Goal: Task Accomplishment & Management: Use online tool/utility

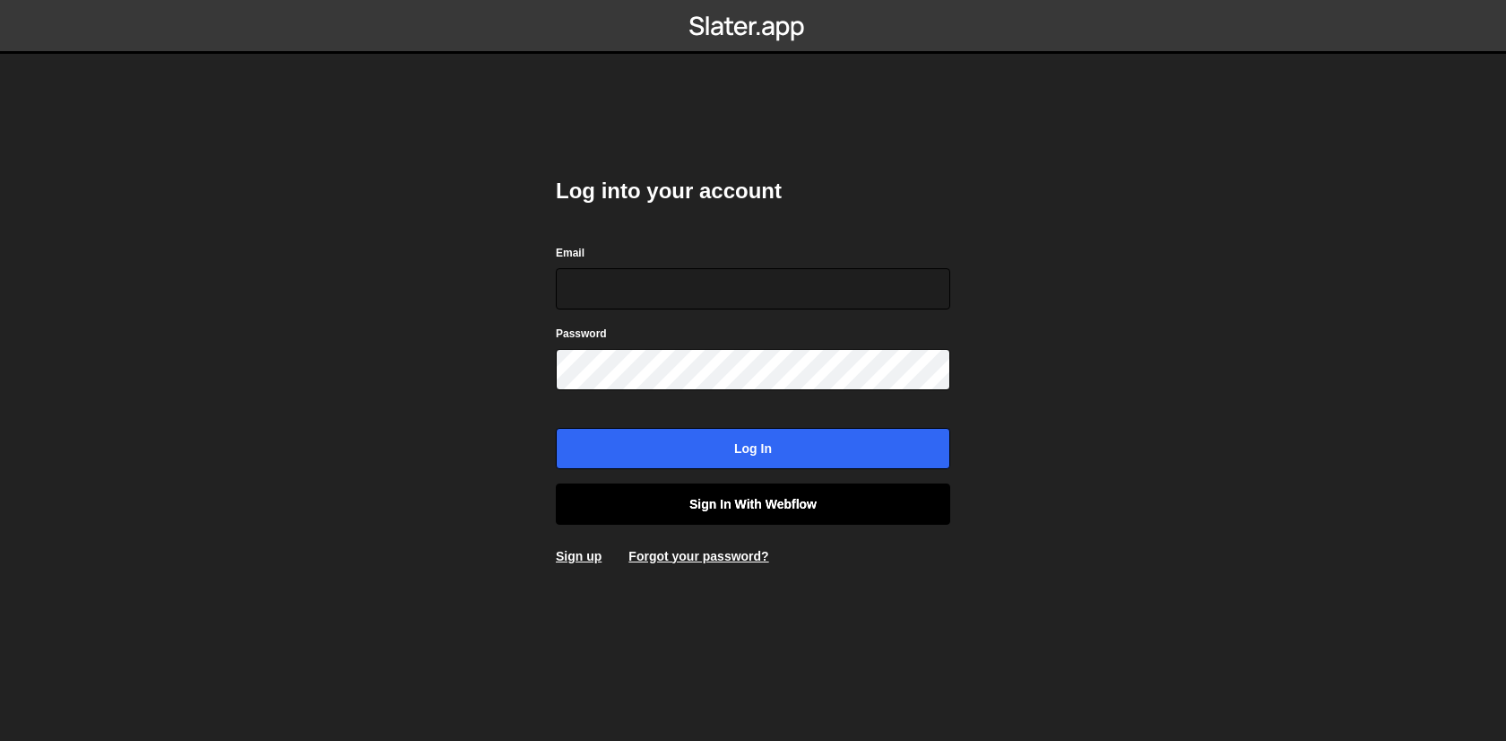
type input "[EMAIL_ADDRESS][DOMAIN_NAME]"
click at [620, 521] on link "Sign in with Webflow" at bounding box center [753, 503] width 394 height 41
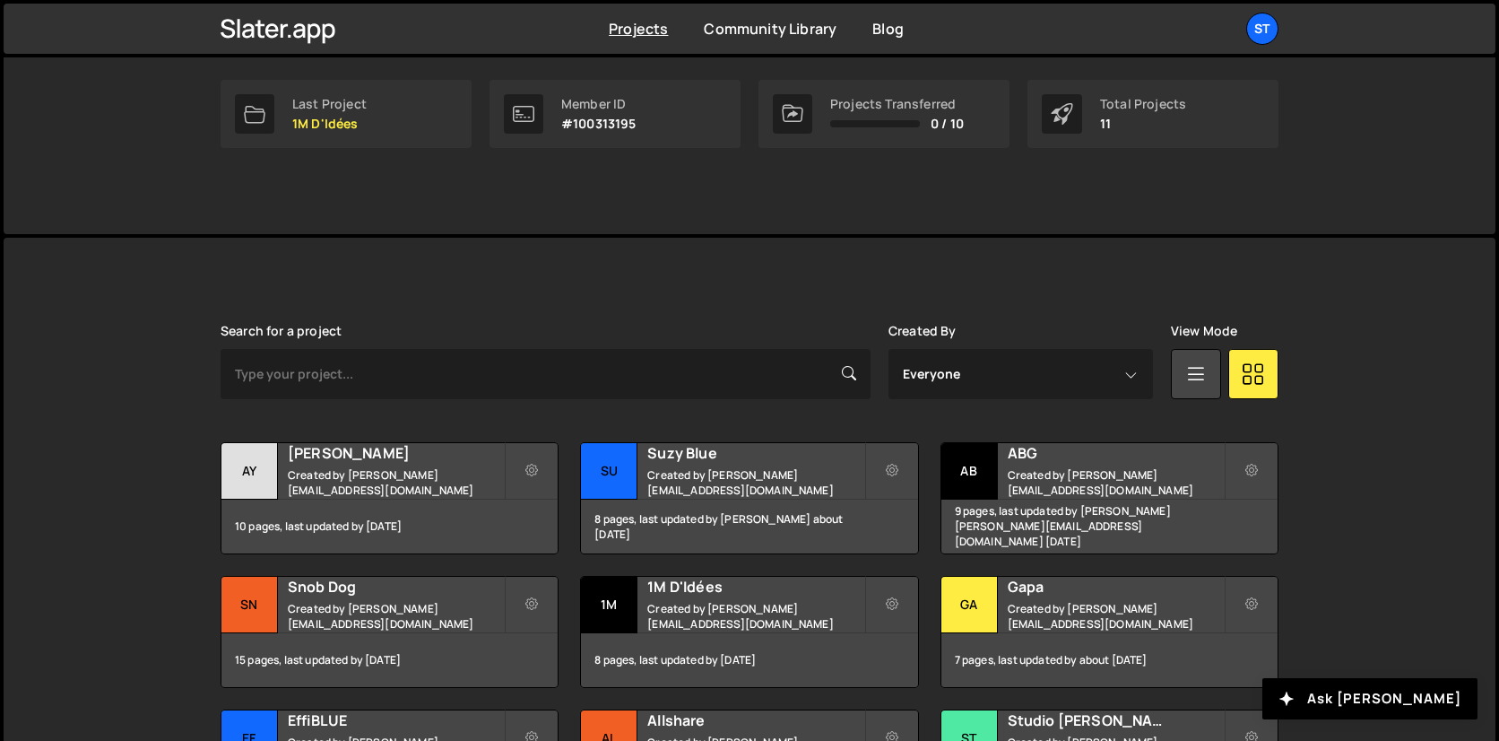
scroll to position [281, 0]
click at [342, 106] on div "Last Project" at bounding box center [329, 103] width 74 height 14
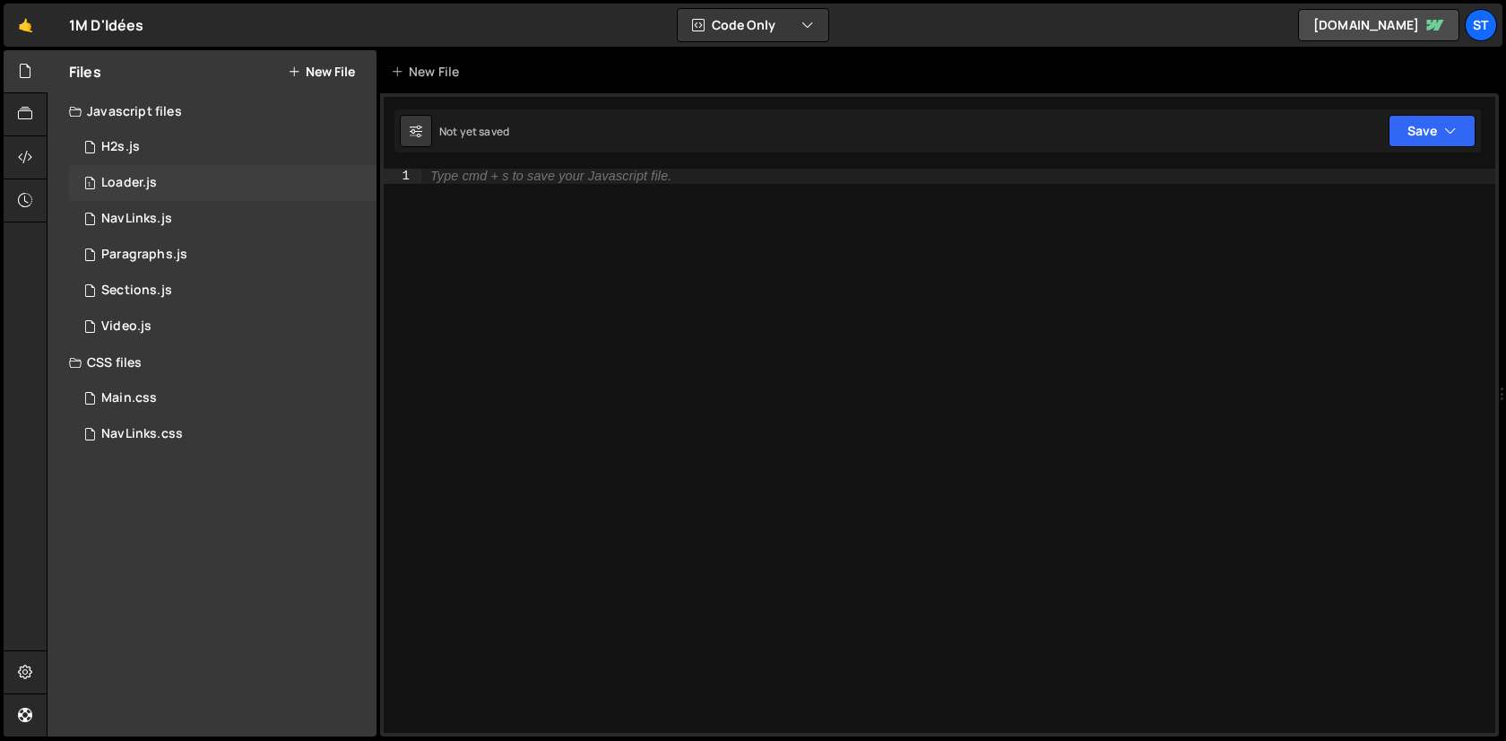
click at [193, 190] on div "1 Loader.js 0" at bounding box center [223, 183] width 308 height 36
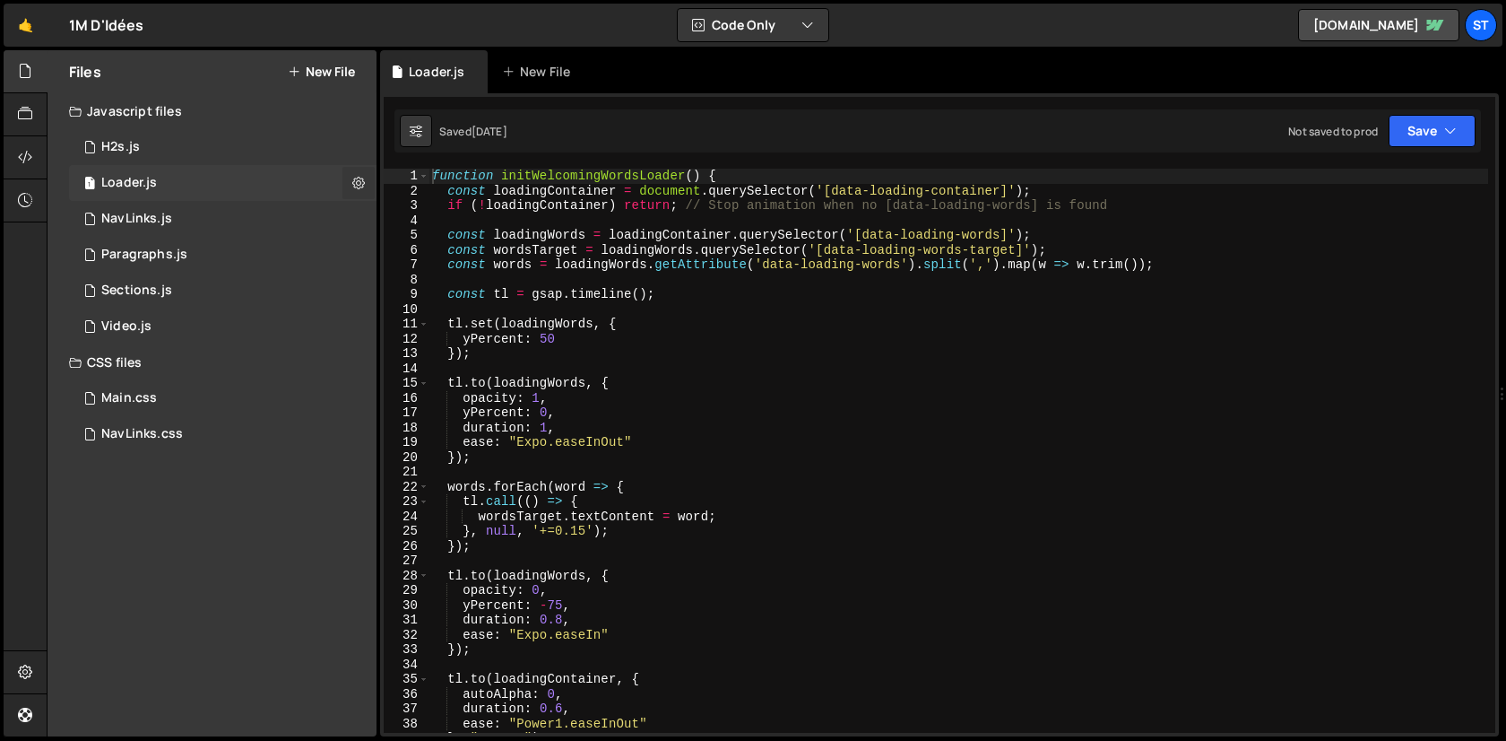
click at [360, 188] on icon at bounding box center [358, 182] width 13 height 17
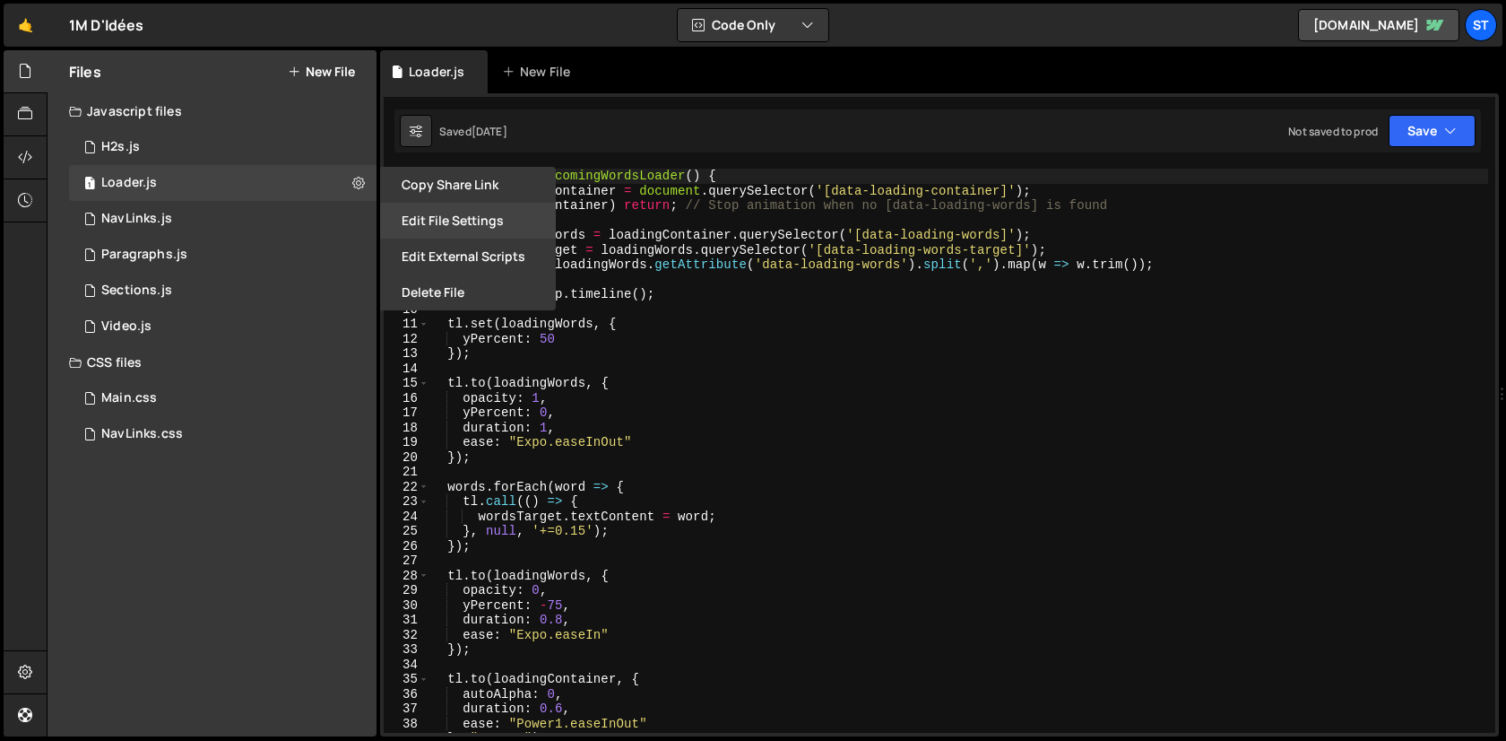
drag, startPoint x: 470, startPoint y: 308, endPoint x: 462, endPoint y: 222, distance: 85.6
click at [462, 222] on div "Copy share link Edit File Settings Edit External Scripts Delete File" at bounding box center [466, 238] width 179 height 143
click at [462, 222] on button "Edit File Settings" at bounding box center [468, 221] width 176 height 36
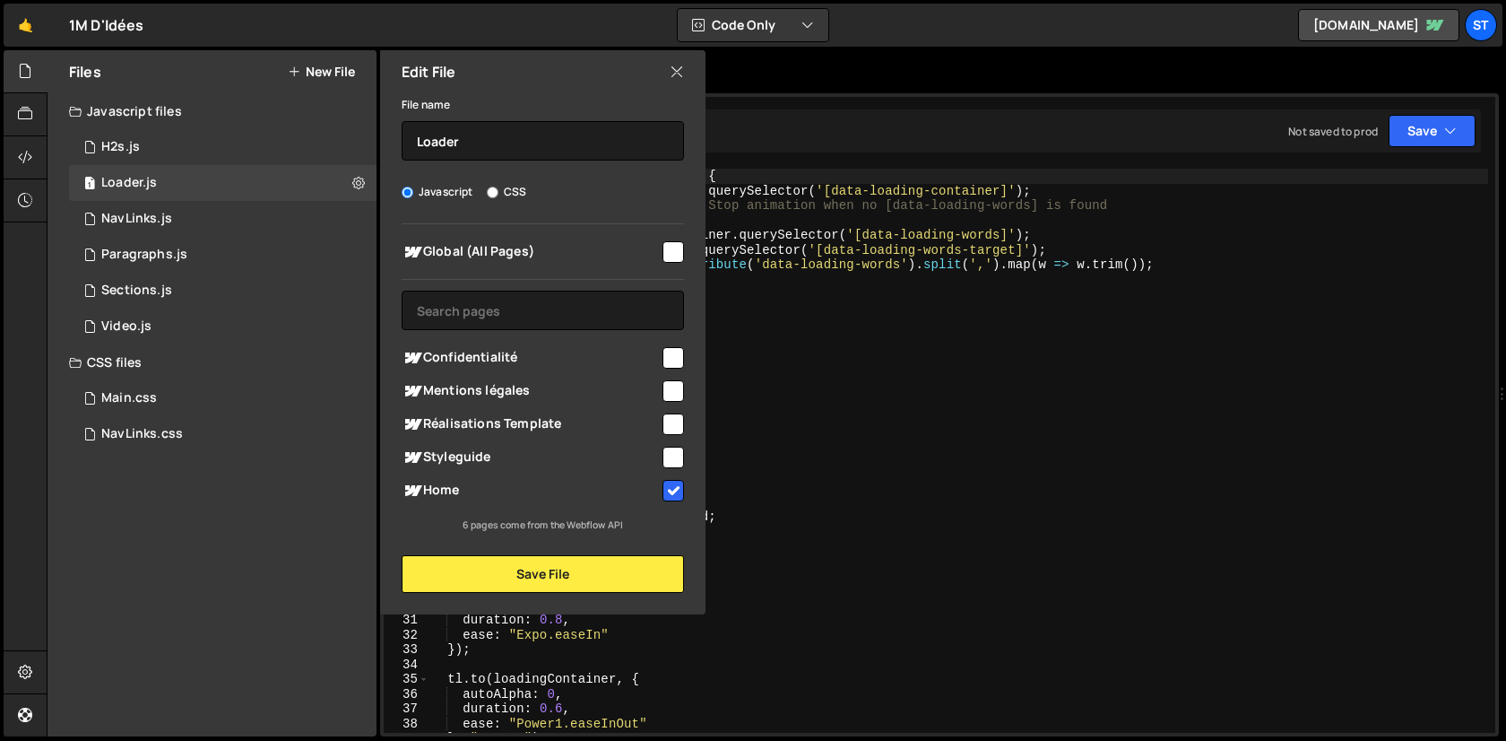
click at [664, 494] on input "checkbox" at bounding box center [674, 491] width 22 height 22
checkbox input "false"
click at [654, 560] on button "Save File" at bounding box center [543, 574] width 282 height 38
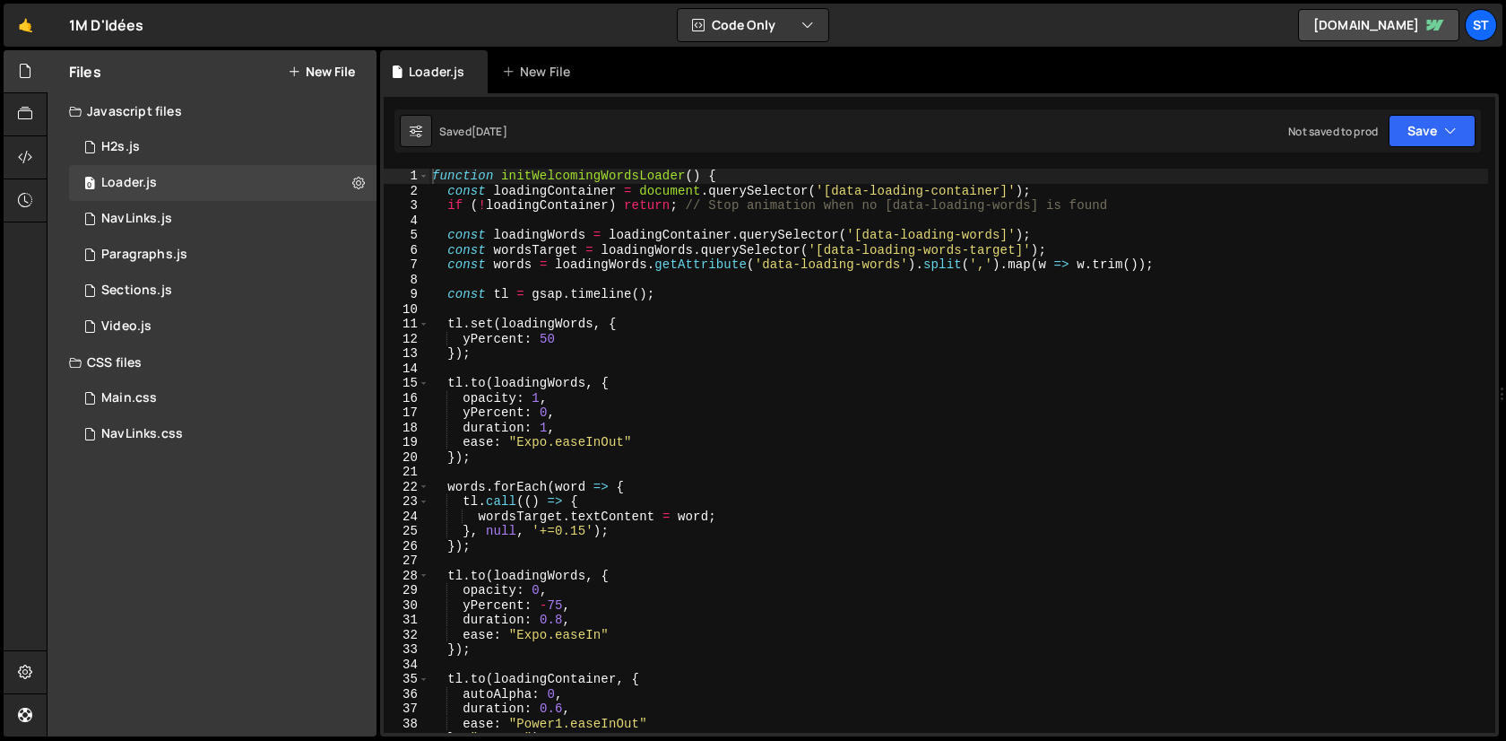
click at [852, 456] on div "function initWelcomingWordsLoader ( ) { const loadingContainer = document . que…" at bounding box center [959, 466] width 1060 height 594
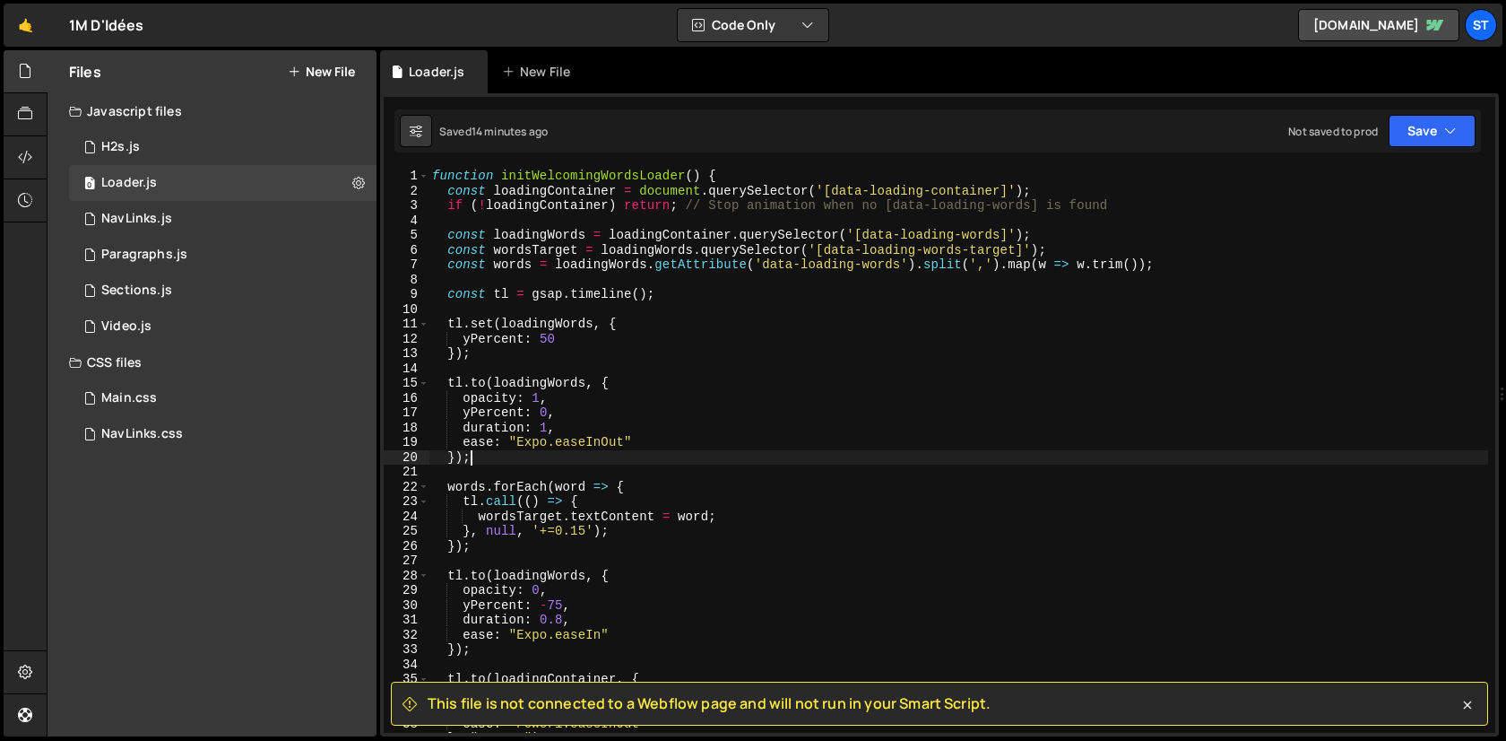
click at [702, 416] on div "function initWelcomingWordsLoader ( ) { const loadingContainer = document . que…" at bounding box center [959, 466] width 1060 height 594
type textarea "yPercent: 0,"
